Goal: Information Seeking & Learning: Learn about a topic

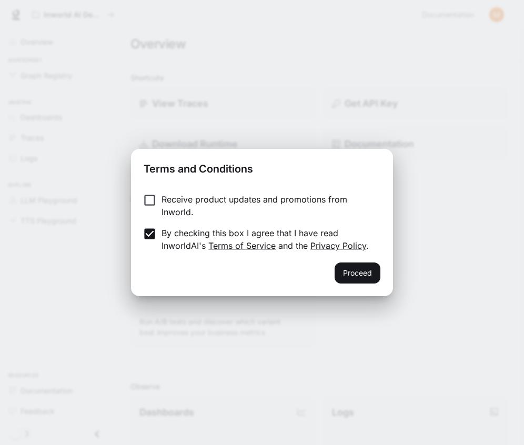
click at [354, 273] on button "Proceed" at bounding box center [358, 273] width 46 height 21
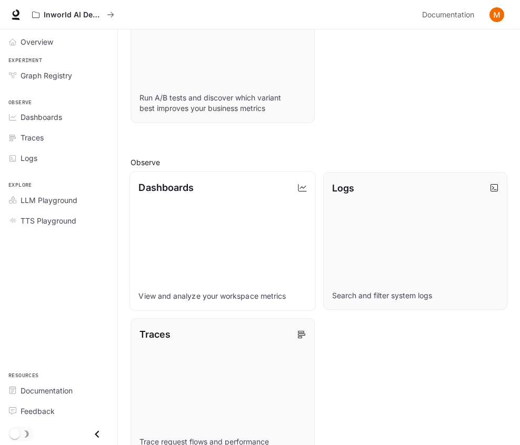
scroll to position [227, 0]
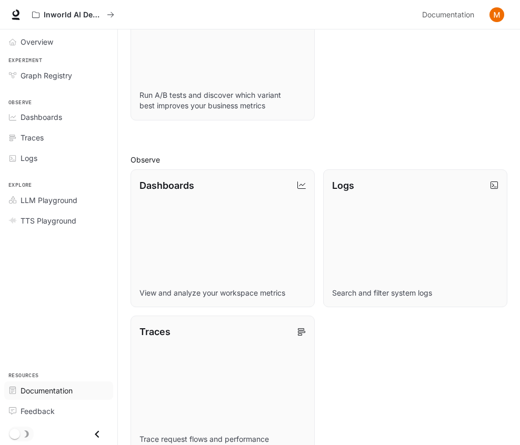
click at [74, 387] on div "Documentation" at bounding box center [65, 390] width 88 height 11
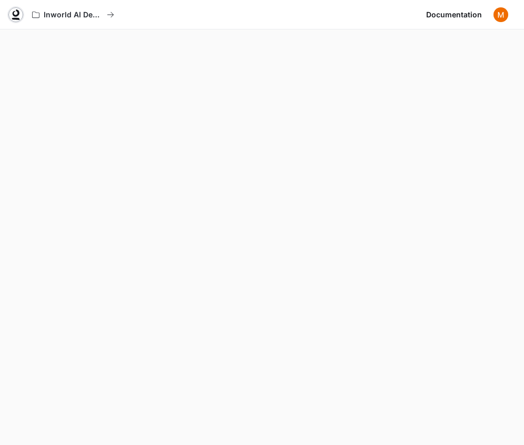
click at [11, 17] on icon at bounding box center [16, 14] width 11 height 11
